Goal: Use online tool/utility: Utilize a website feature to perform a specific function

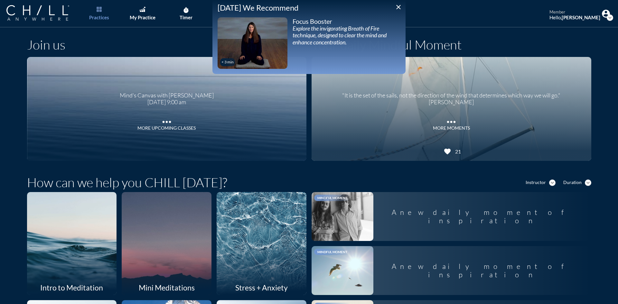
click at [401, 9] on icon "close" at bounding box center [399, 7] width 8 height 8
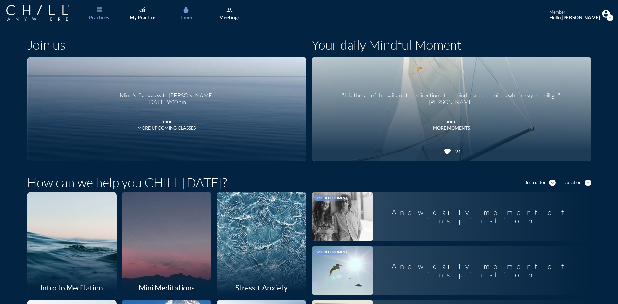
click at [187, 13] on icon "timer" at bounding box center [186, 10] width 6 height 6
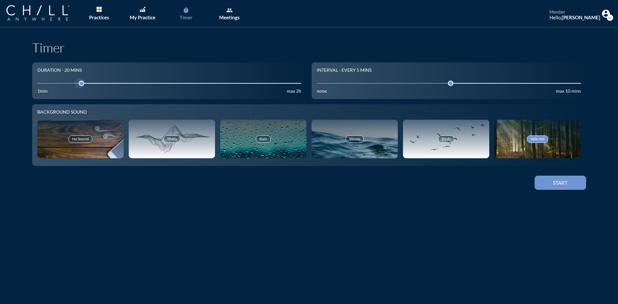
click at [54, 82] on input "20" at bounding box center [169, 83] width 264 height 6
click at [151, 8] on link "My Practice" at bounding box center [143, 13] width 34 height 27
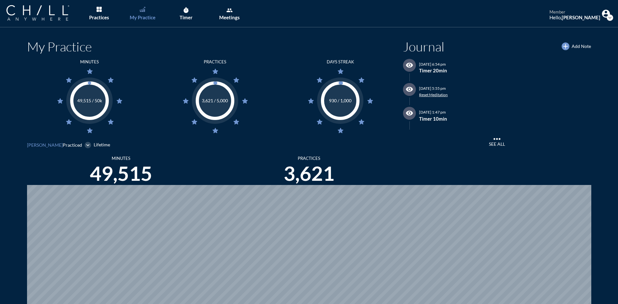
scroll to position [304, 613]
click at [188, 8] on icon "timer" at bounding box center [186, 10] width 6 height 6
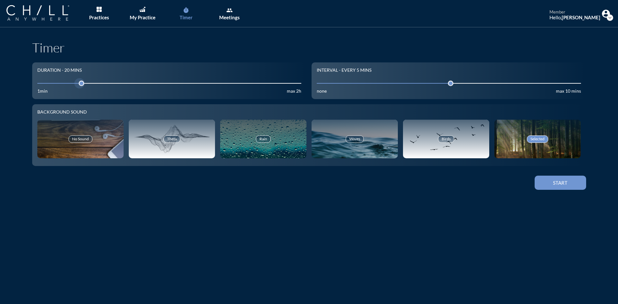
click at [57, 82] on input "20" at bounding box center [169, 83] width 264 height 6
click at [55, 82] on div at bounding box center [59, 83] width 9 height 9
click at [559, 185] on div "Start" at bounding box center [560, 183] width 29 height 6
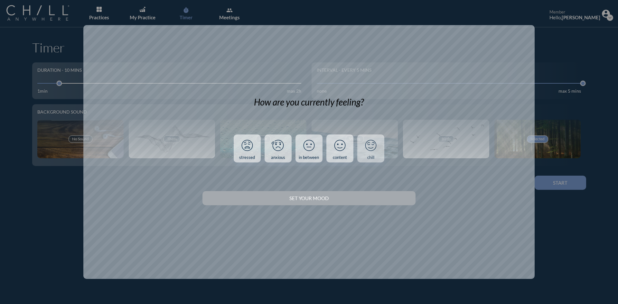
drag, startPoint x: 369, startPoint y: 142, endPoint x: 367, endPoint y: 152, distance: 9.5
click at [369, 143] on icon at bounding box center [371, 145] width 17 height 17
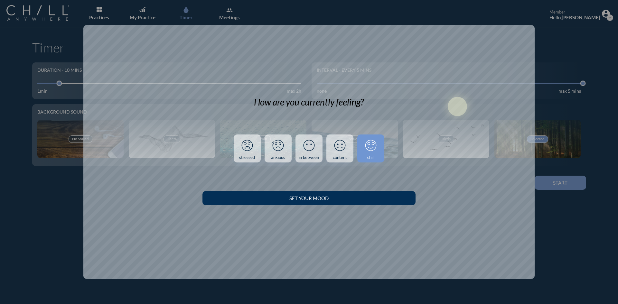
click at [364, 197] on div "Set your Mood" at bounding box center [309, 198] width 190 height 6
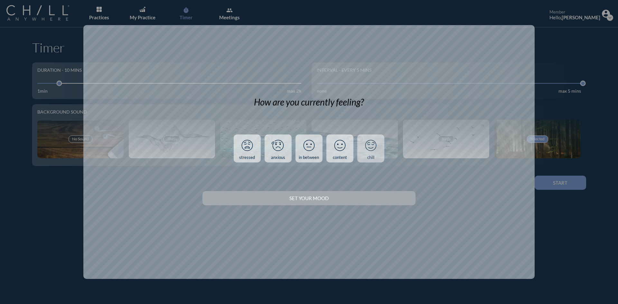
click at [366, 153] on icon at bounding box center [371, 145] width 17 height 17
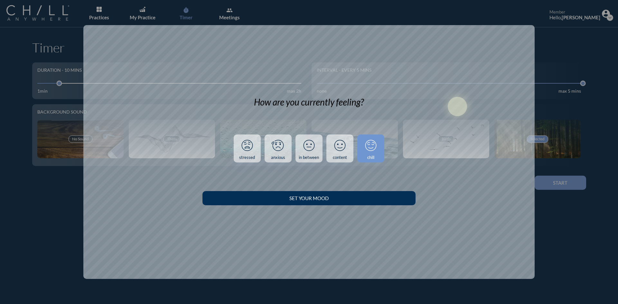
click at [339, 198] on div "Set your Mood" at bounding box center [309, 198] width 190 height 6
